Goal: Task Accomplishment & Management: Use online tool/utility

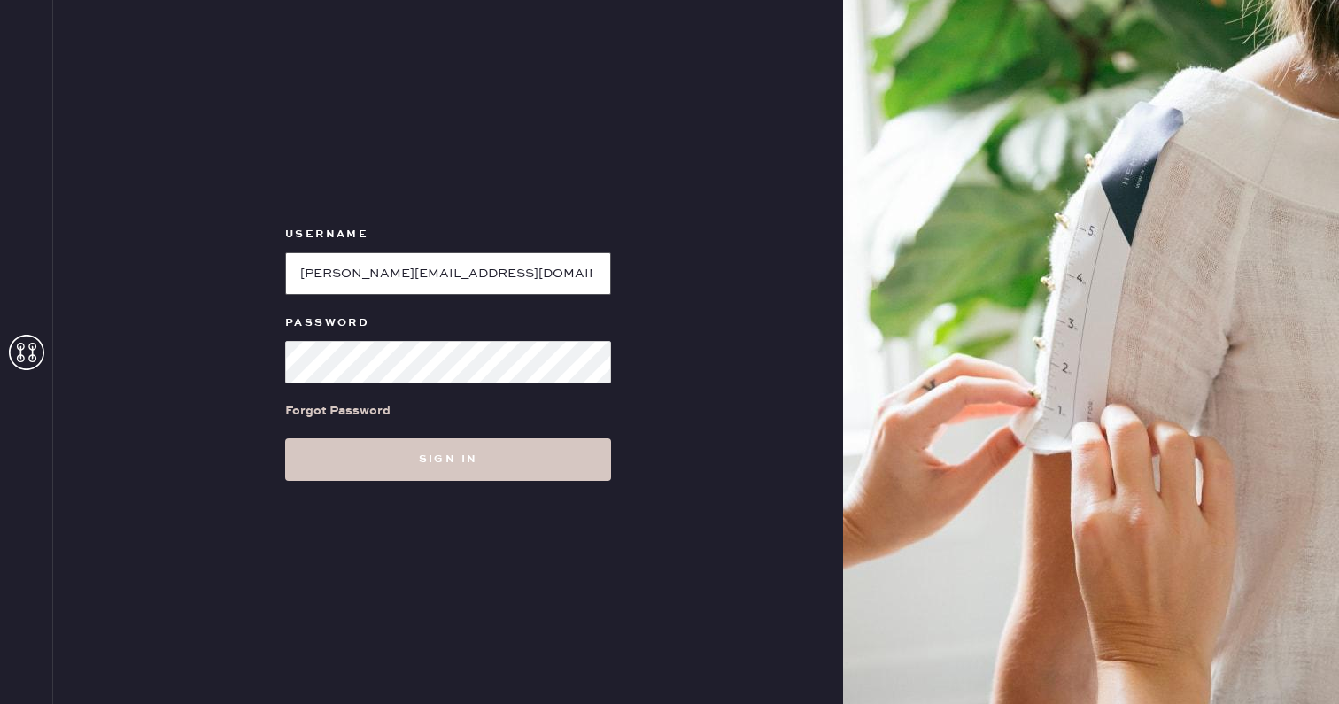
click at [345, 276] on input "loginName" at bounding box center [448, 273] width 326 height 43
click at [285, 439] on button "Sign in" at bounding box center [448, 460] width 326 height 43
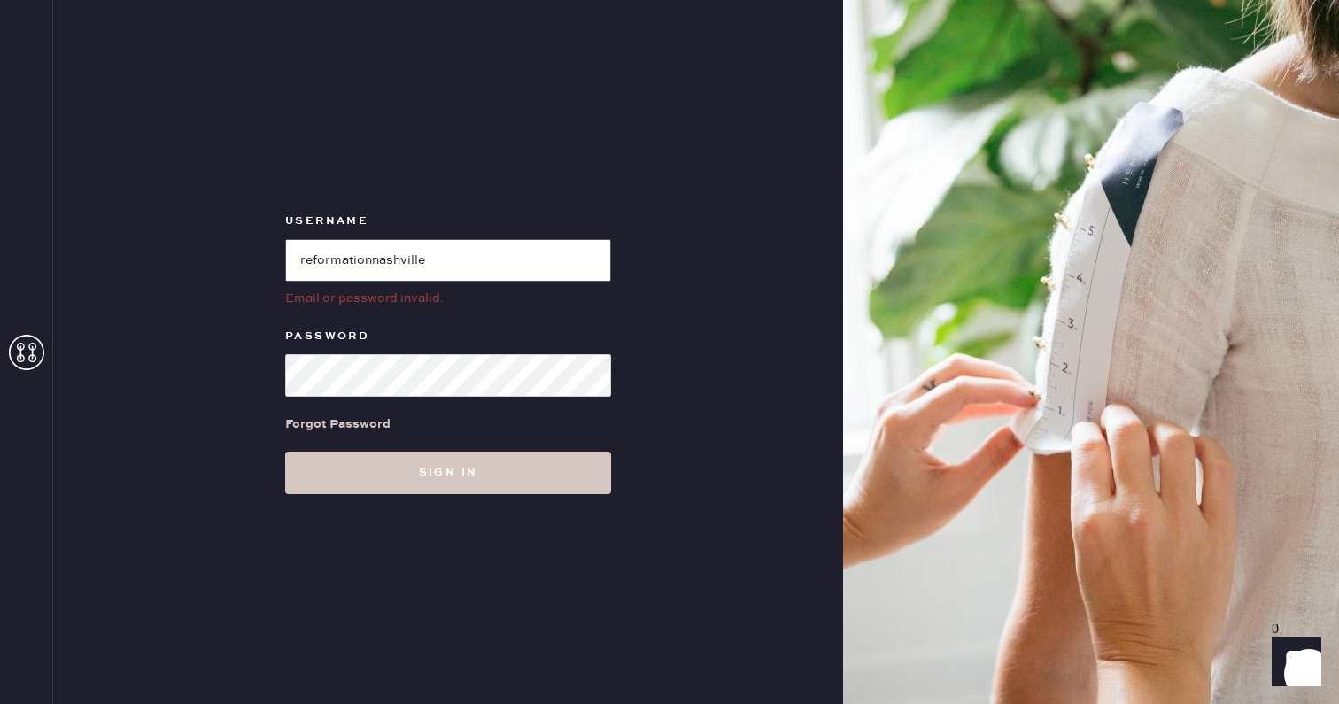
drag, startPoint x: 475, startPoint y: 260, endPoint x: 384, endPoint y: 268, distance: 90.7
click at [384, 268] on input "loginName" at bounding box center [448, 260] width 326 height 43
type input "reformationbond"
click at [285, 452] on button "Sign in" at bounding box center [448, 473] width 326 height 43
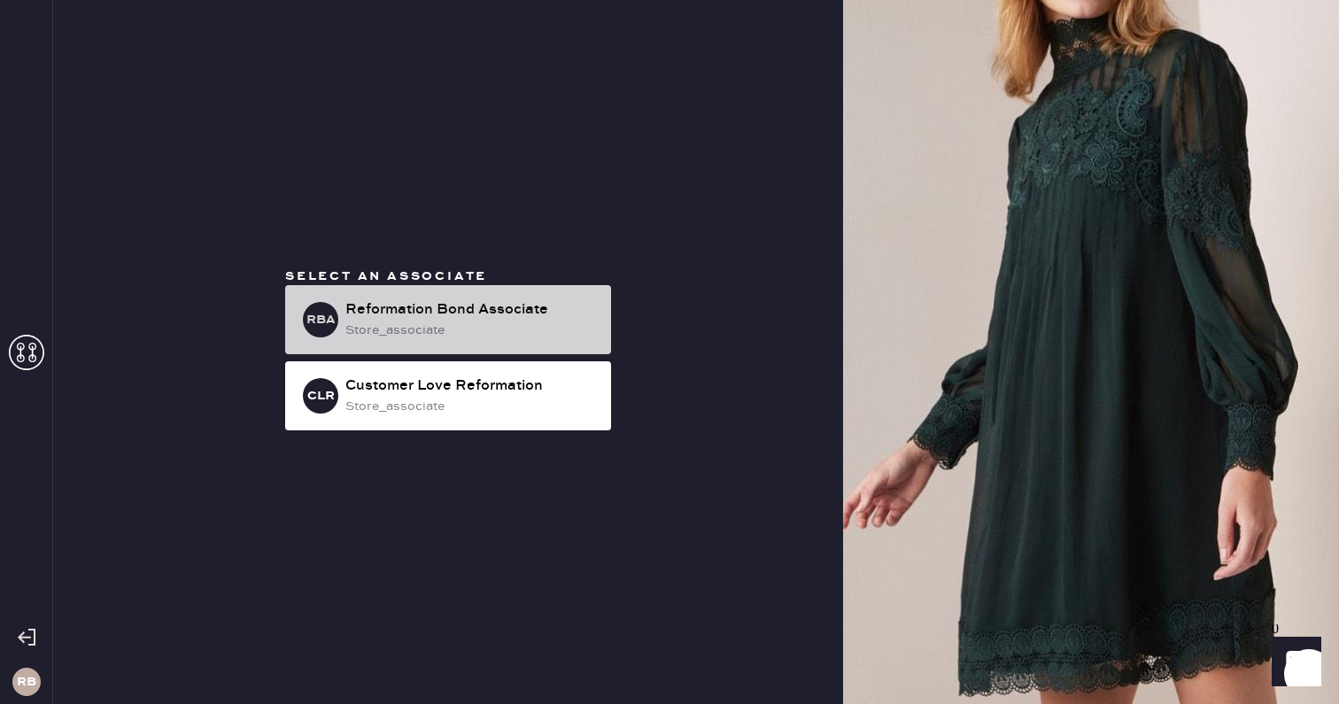
click at [479, 321] on div "store_associate" at bounding box center [471, 330] width 252 height 19
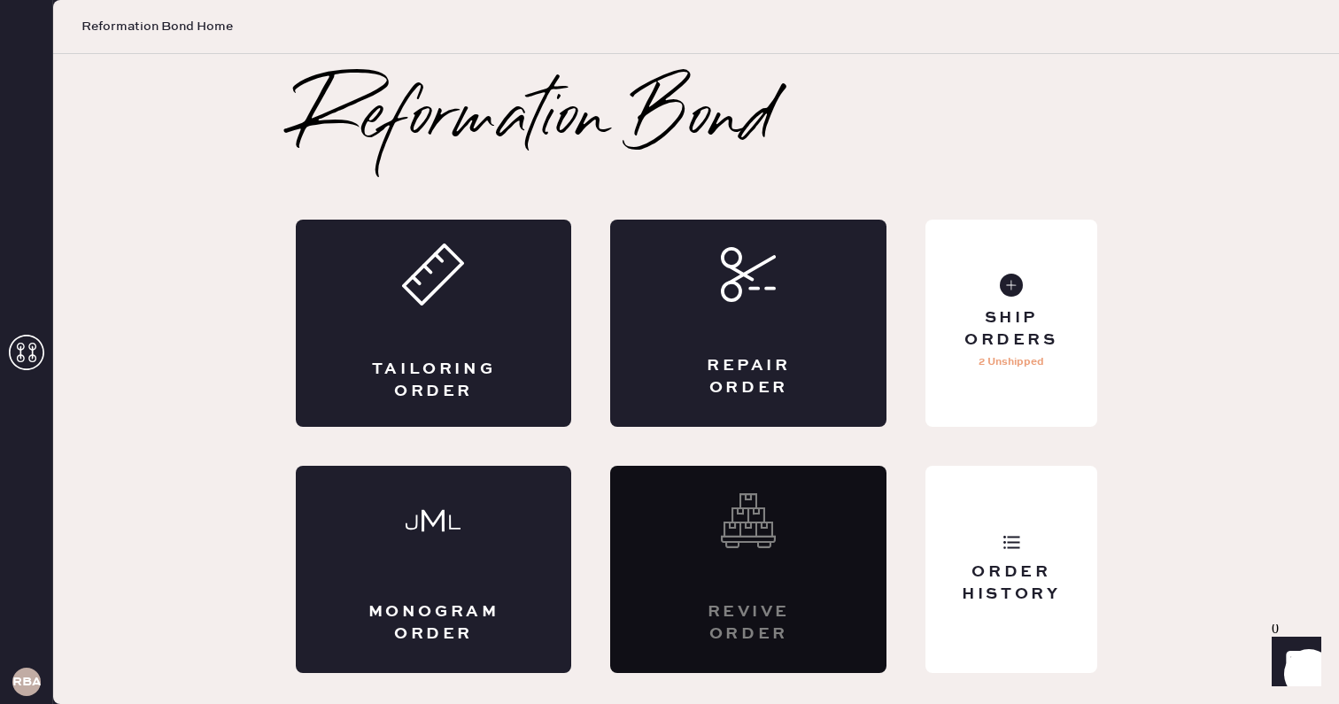
click at [24, 676] on h3 "RBA" at bounding box center [26, 682] width 28 height 12
click at [27, 355] on icon at bounding box center [26, 352] width 35 height 35
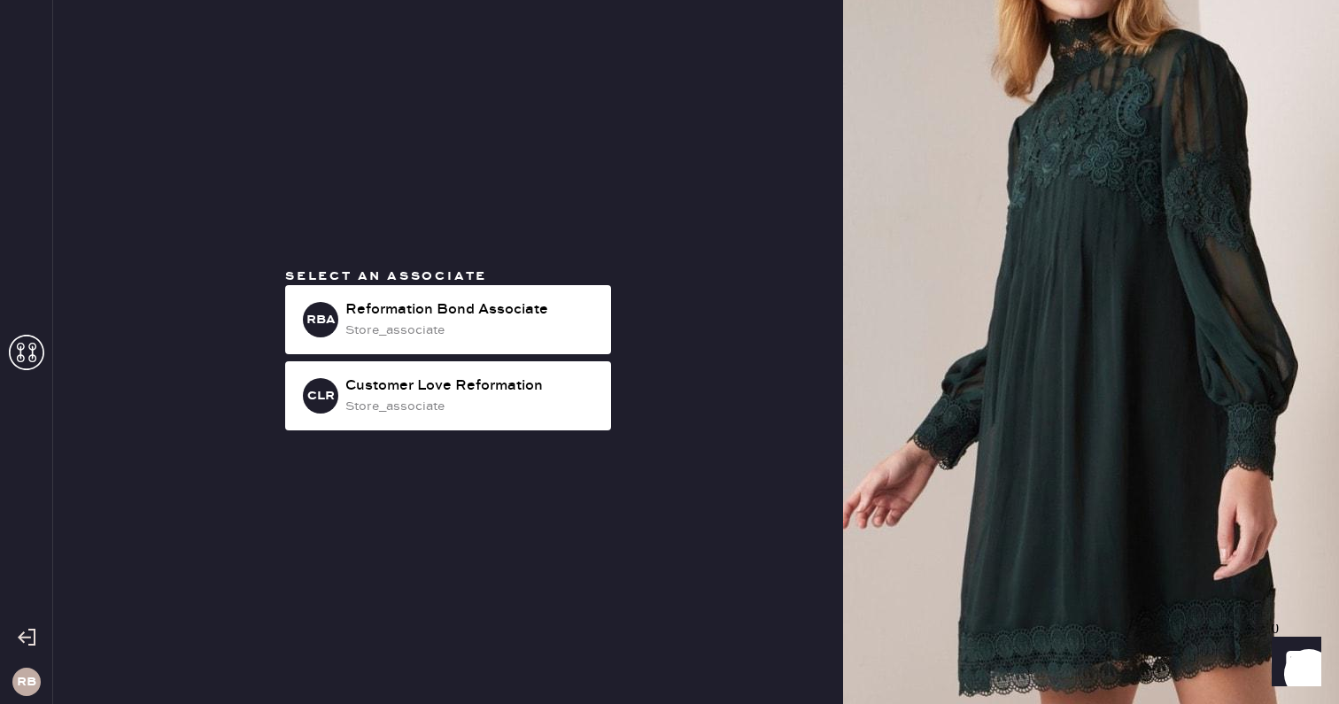
click at [31, 632] on icon at bounding box center [27, 638] width 18 height 18
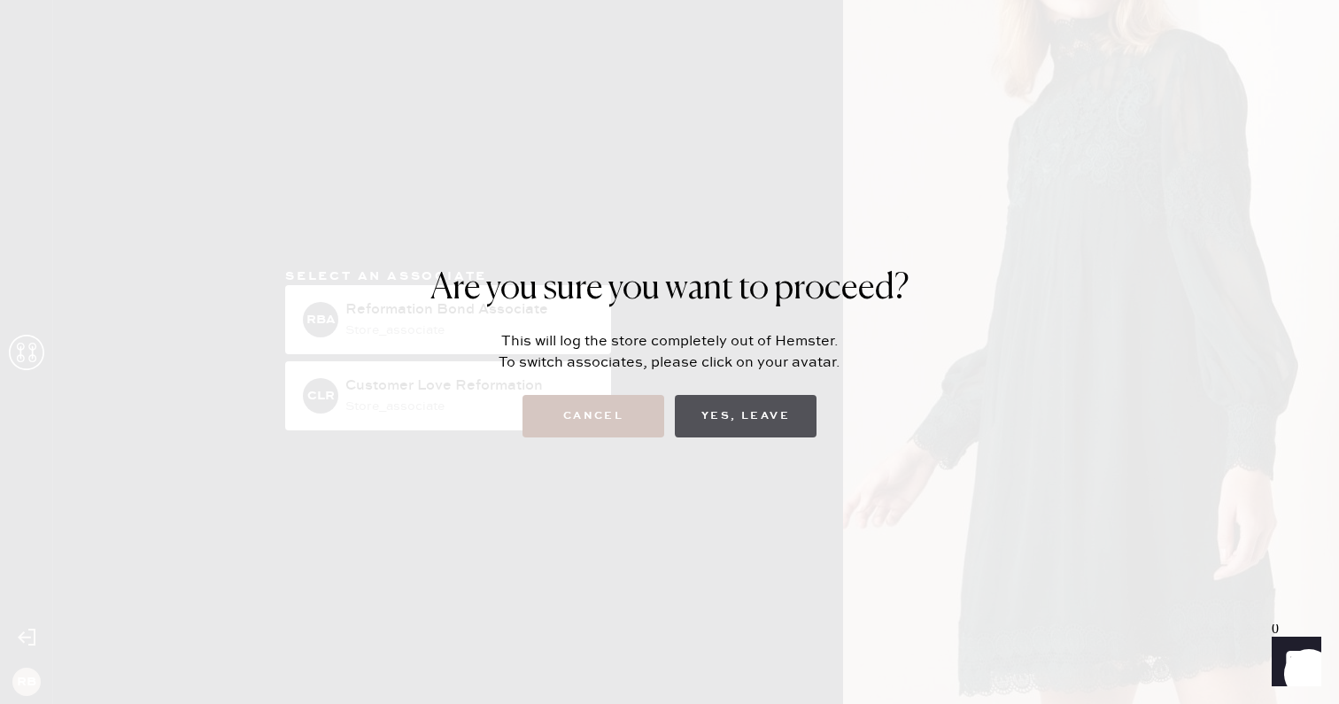
click at [695, 415] on button "Yes, Leave" at bounding box center [746, 416] width 142 height 43
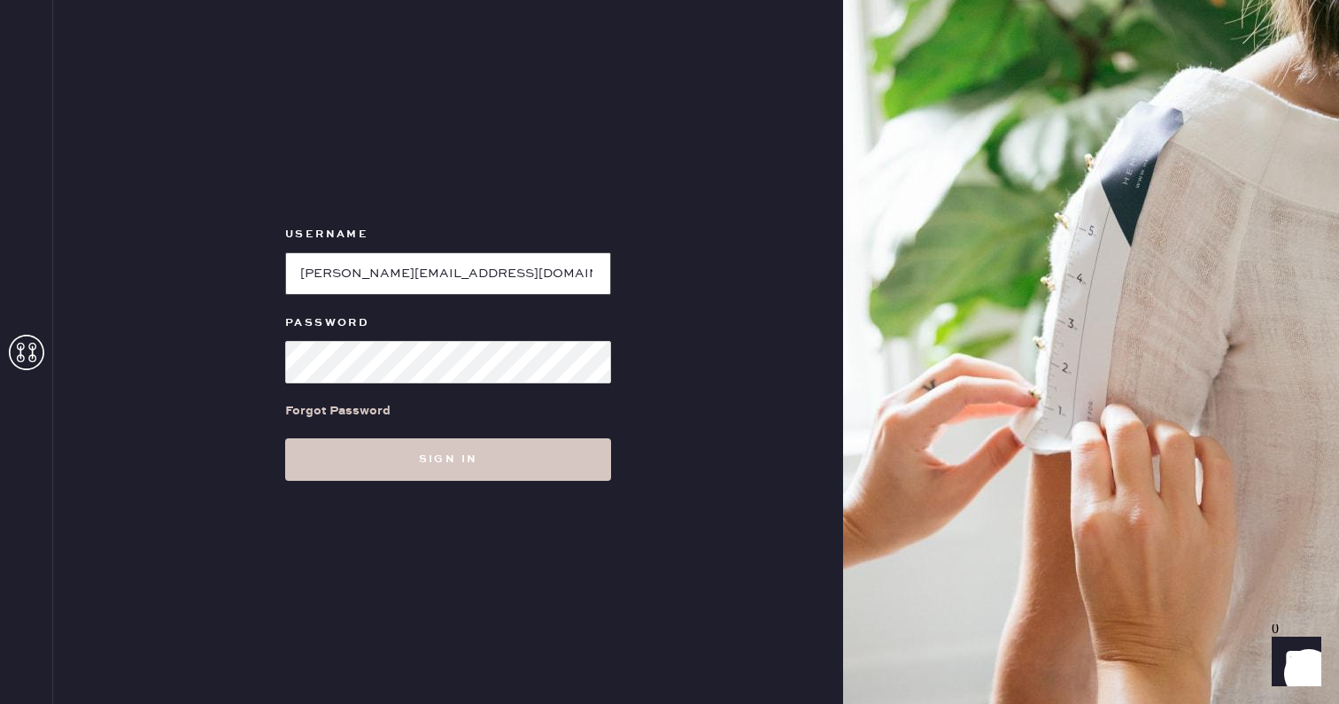
click at [472, 292] on input "loginName" at bounding box center [448, 273] width 326 height 43
type input "mizzentest"
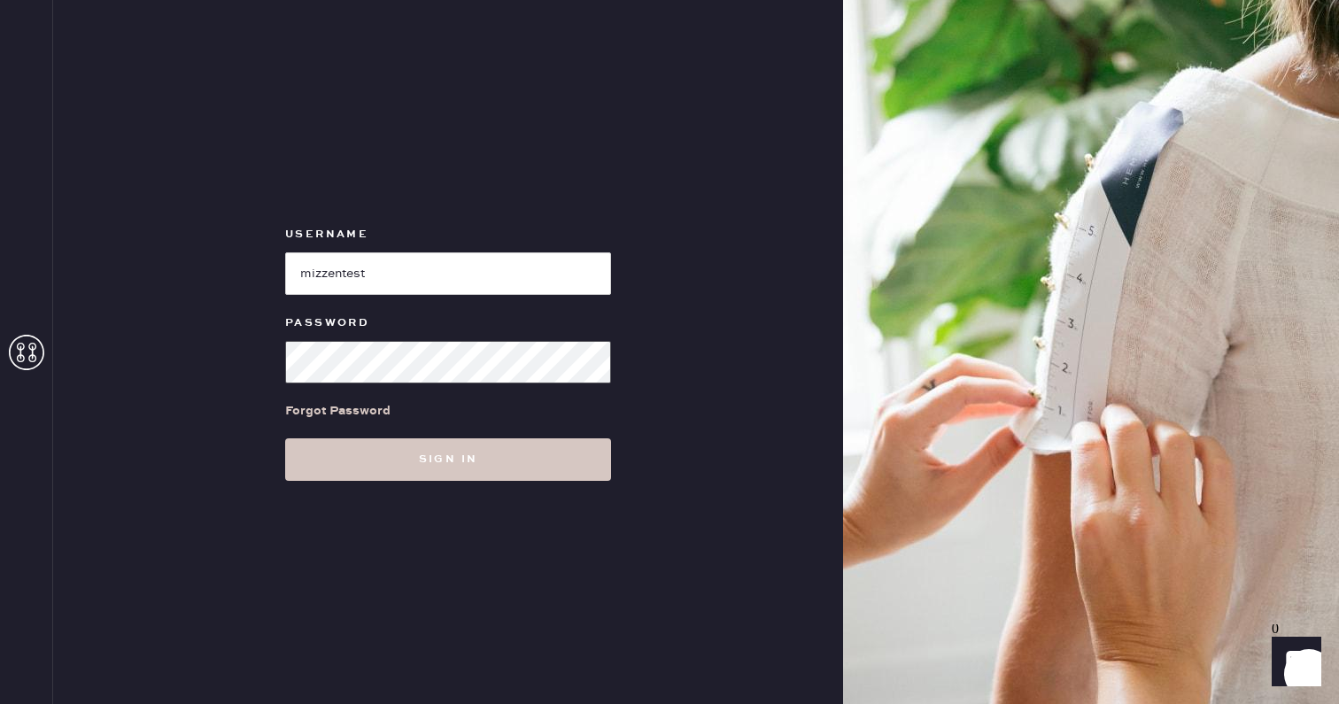
click at [285, 439] on button "Sign in" at bounding box center [448, 460] width 326 height 43
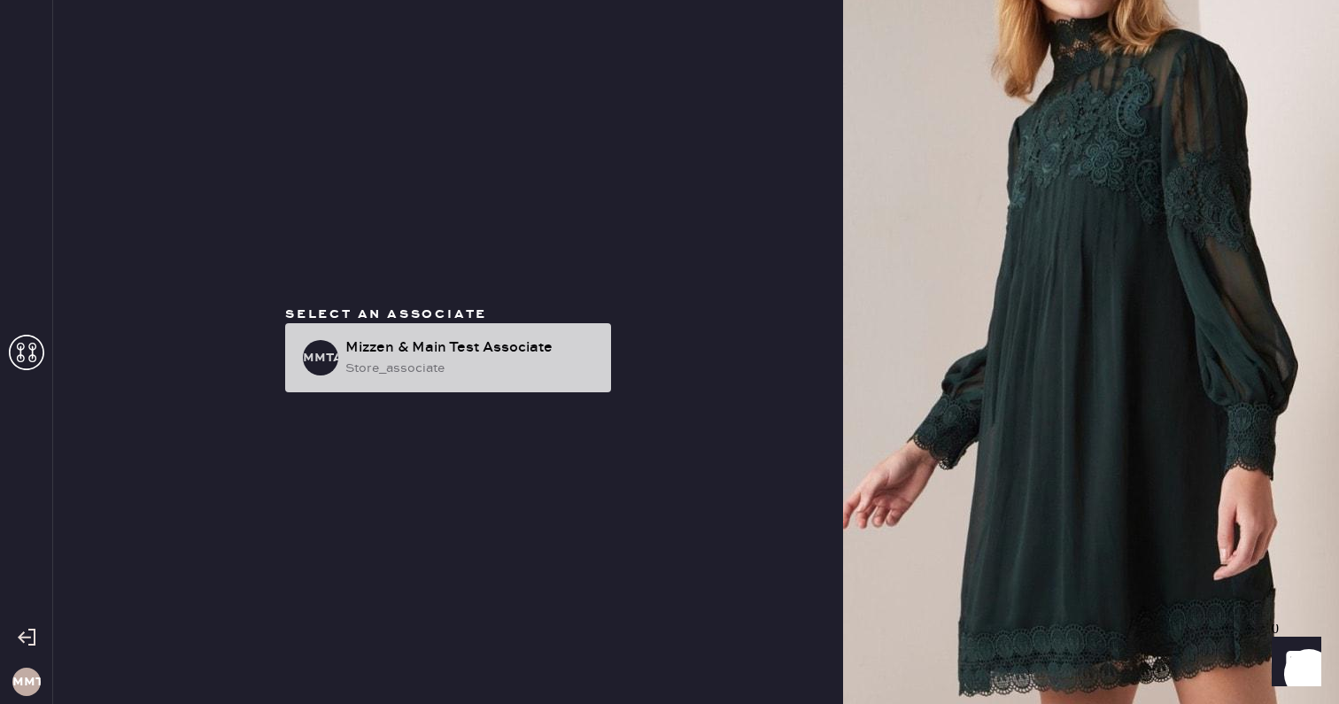
click at [393, 352] on div "Mizzen & Main Test Associate" at bounding box center [471, 348] width 252 height 21
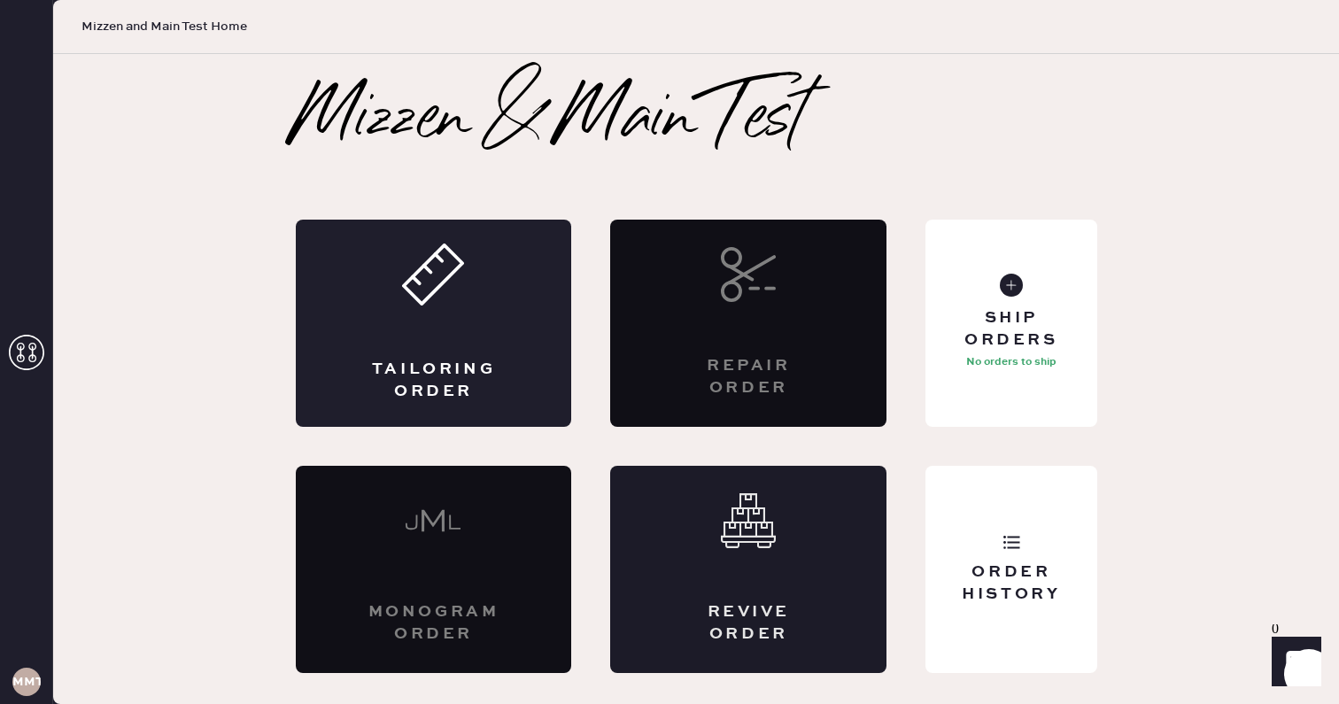
click at [789, 596] on div "Revive order" at bounding box center [748, 569] width 276 height 207
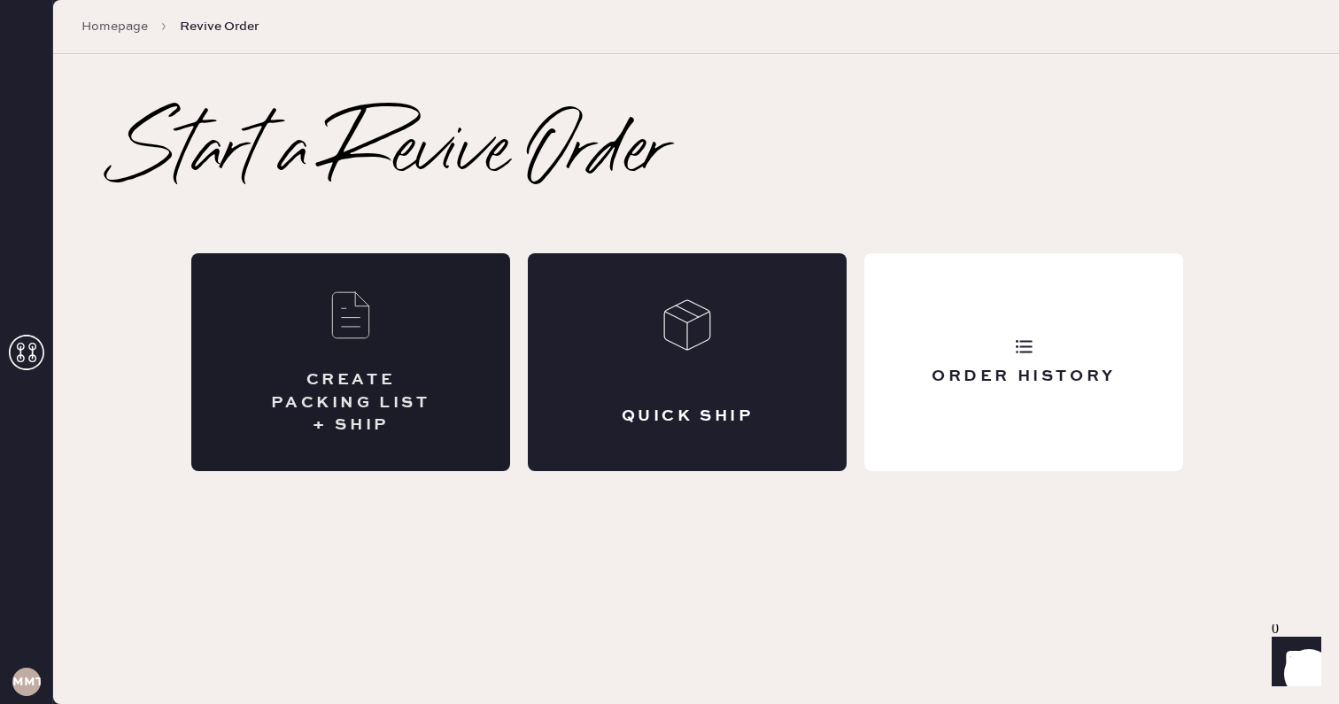
click at [341, 394] on div "CREATE PACKING LIST + SHIP" at bounding box center [350, 402] width 177 height 67
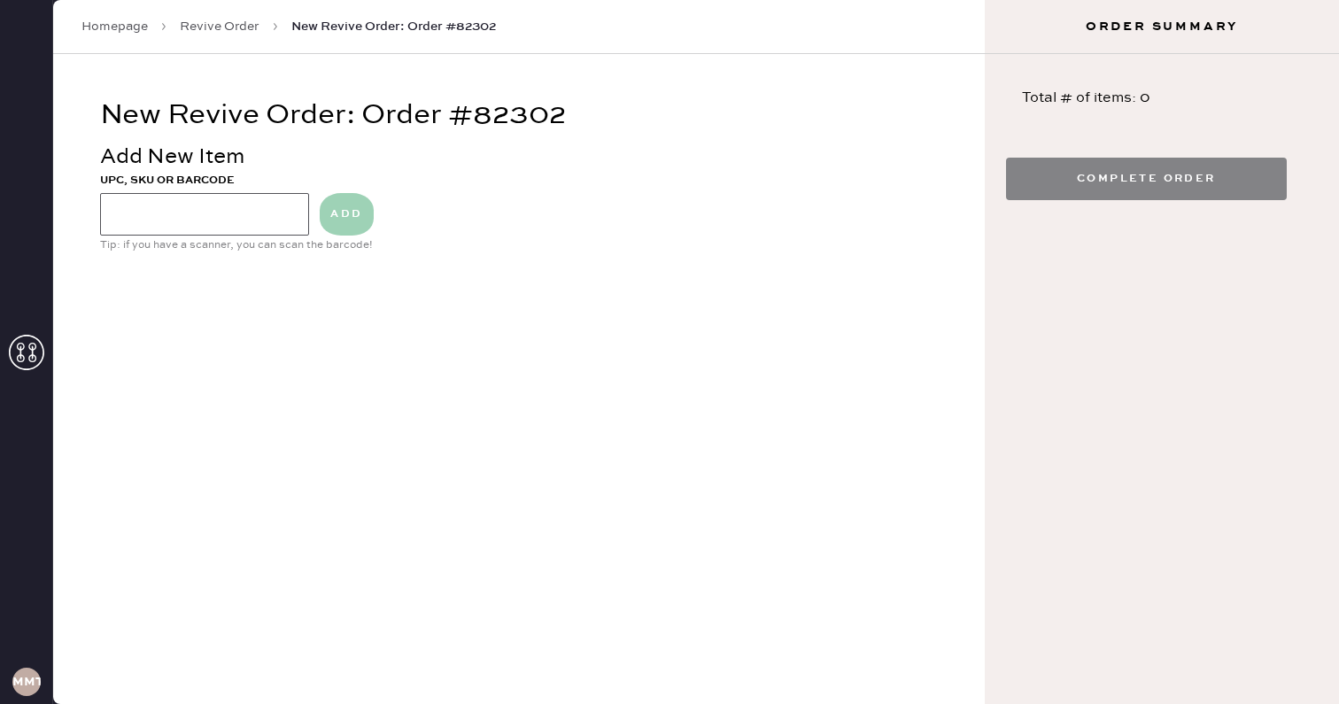
click at [187, 220] on input at bounding box center [205, 214] width 210 height 43
type input "blu pants"
click at [349, 221] on button "ADD" at bounding box center [346, 214] width 53 height 43
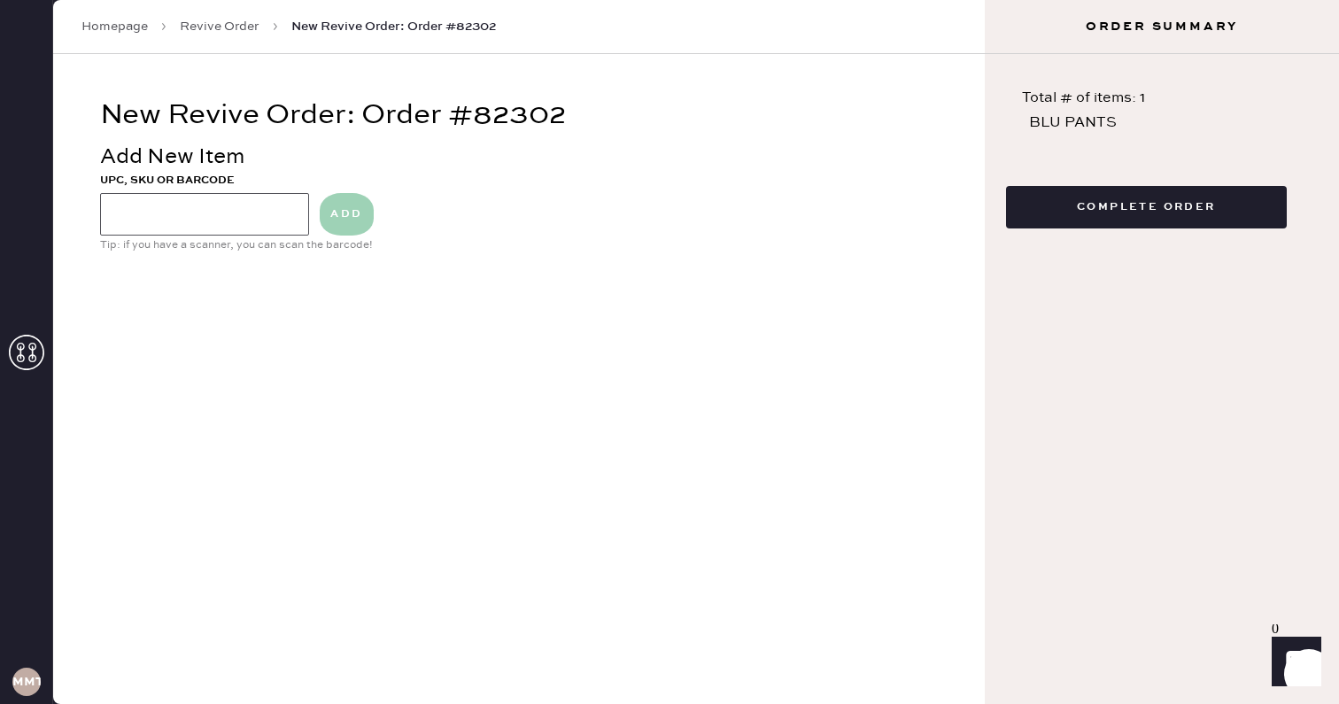
click at [288, 206] on input at bounding box center [205, 214] width 210 height 43
type input "red shirt"
click at [348, 215] on button "ADD" at bounding box center [346, 214] width 53 height 43
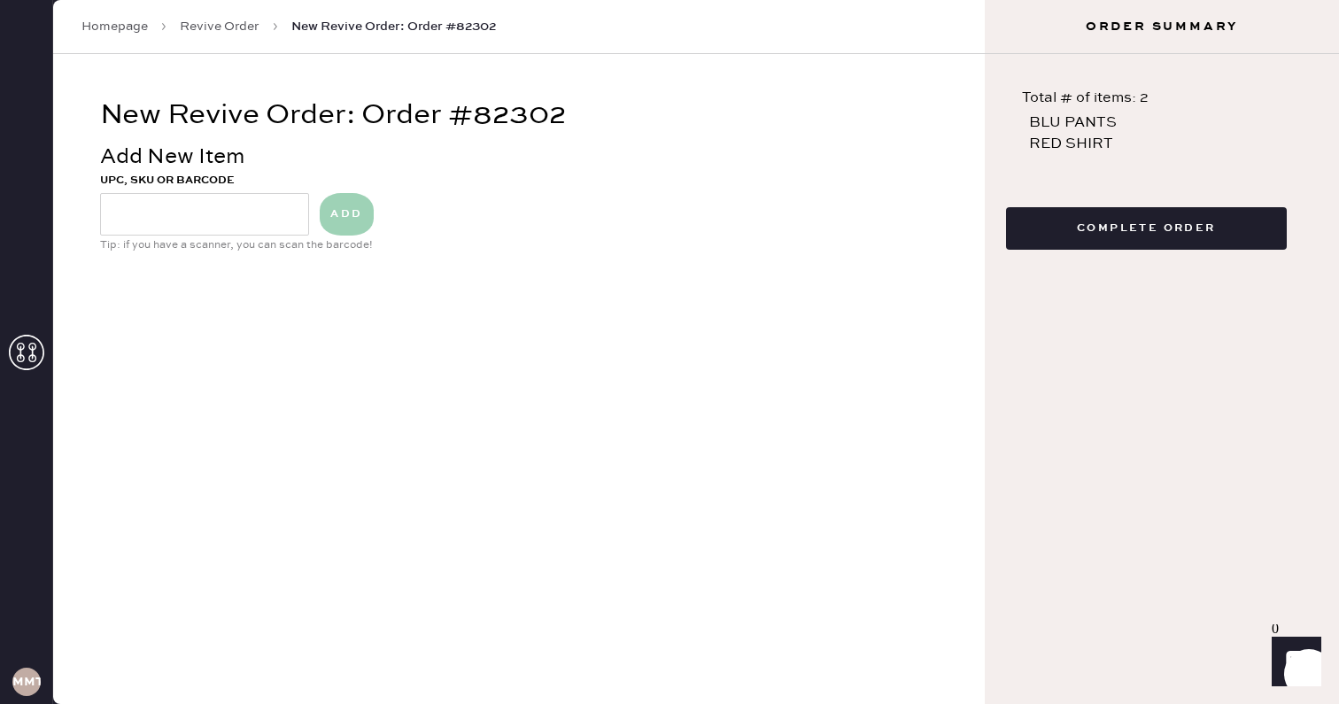
click at [1102, 232] on button "Complete Order" at bounding box center [1146, 228] width 281 height 43
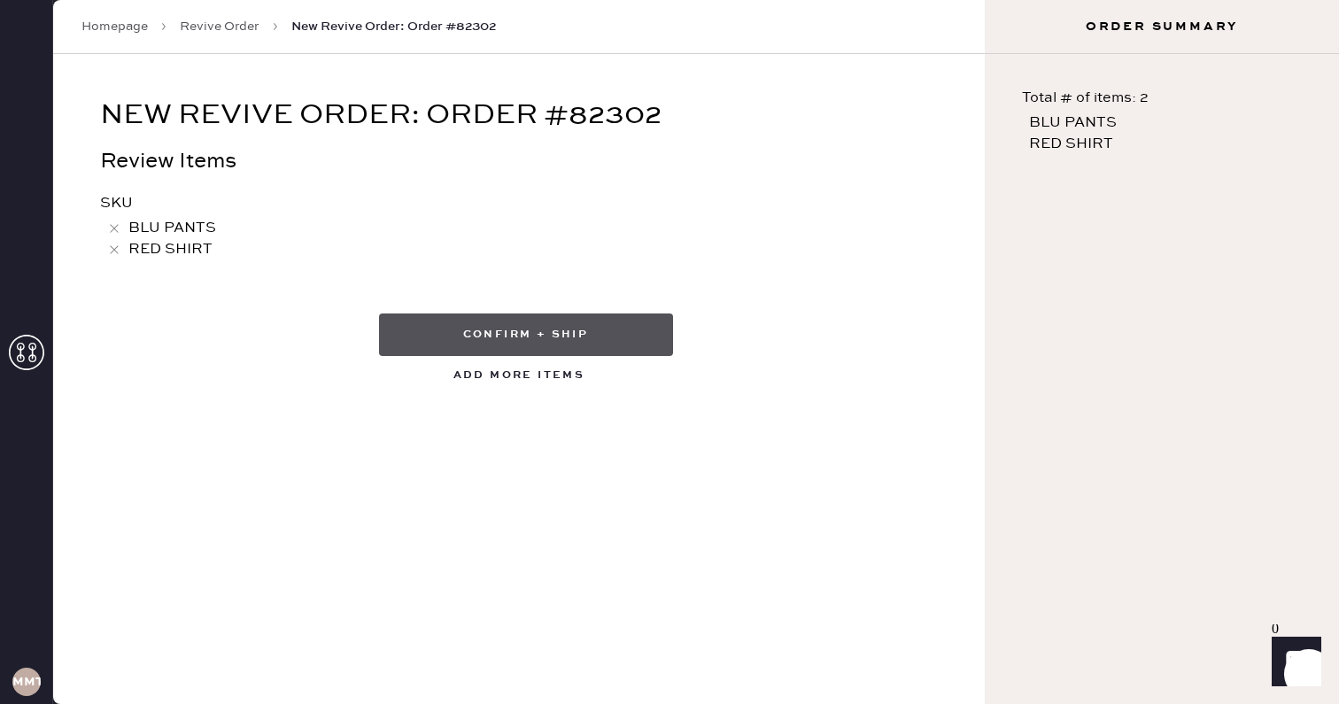
click at [561, 337] on button "Confirm + Ship" at bounding box center [526, 335] width 294 height 43
